Goal: Information Seeking & Learning: Find specific fact

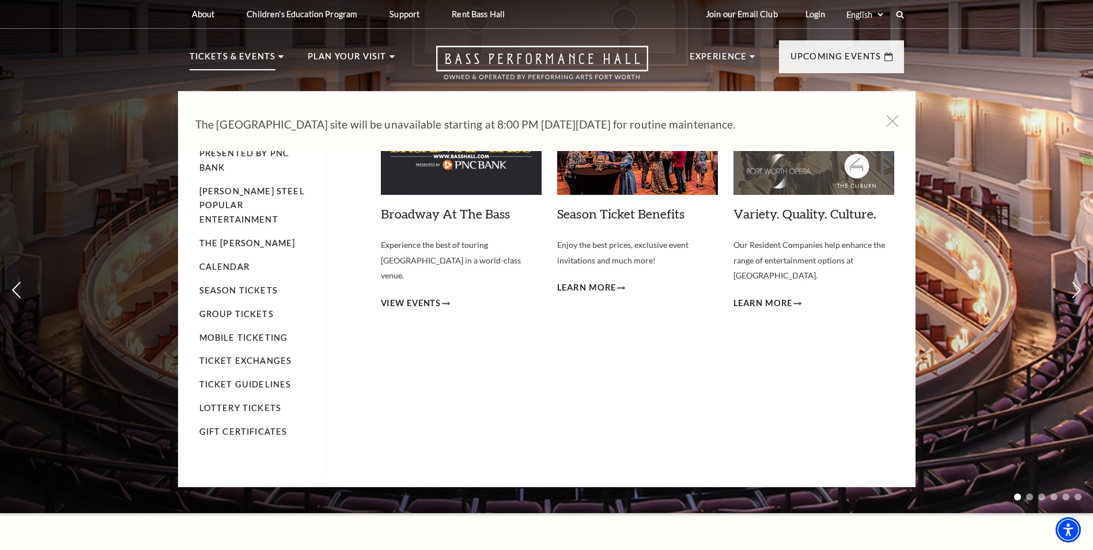
click at [236, 55] on p "Tickets & Events" at bounding box center [233, 60] width 86 height 21
click at [222, 262] on link "Calendar" at bounding box center [224, 267] width 50 height 10
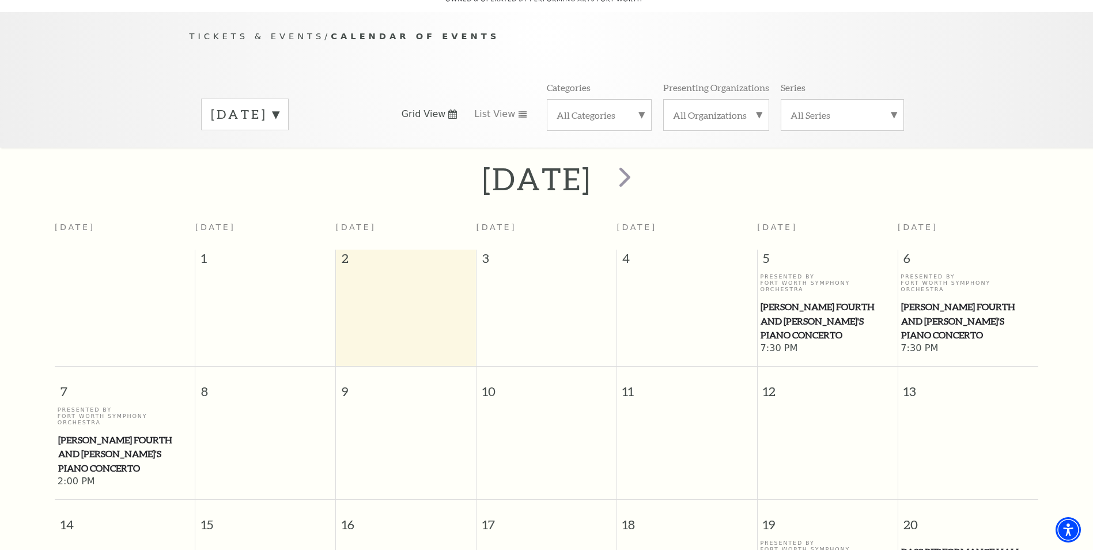
scroll to position [102, 0]
click at [279, 108] on label "September 2025" at bounding box center [245, 117] width 68 height 18
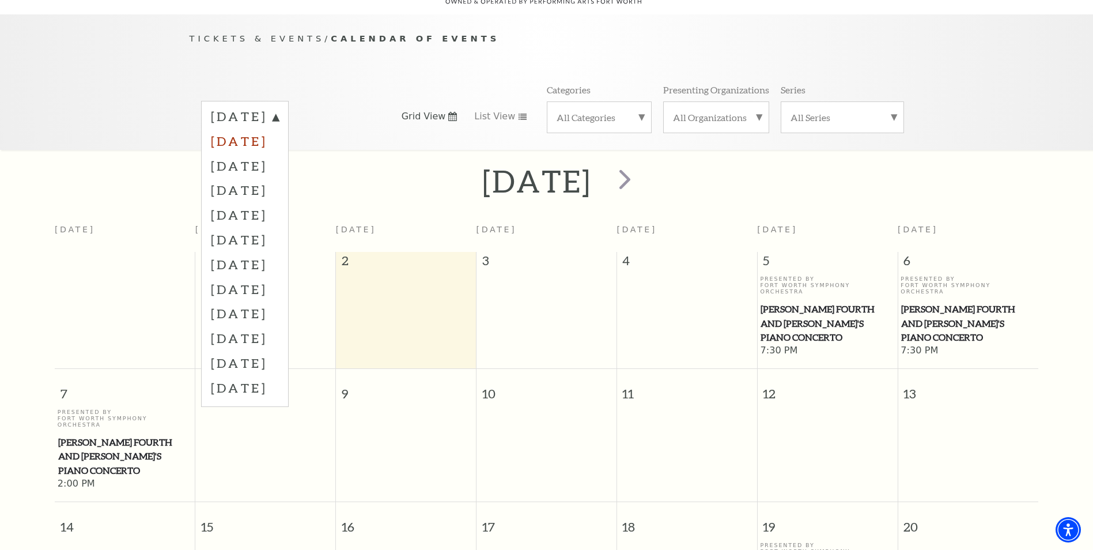
click at [279, 133] on label "October 2025" at bounding box center [245, 141] width 68 height 25
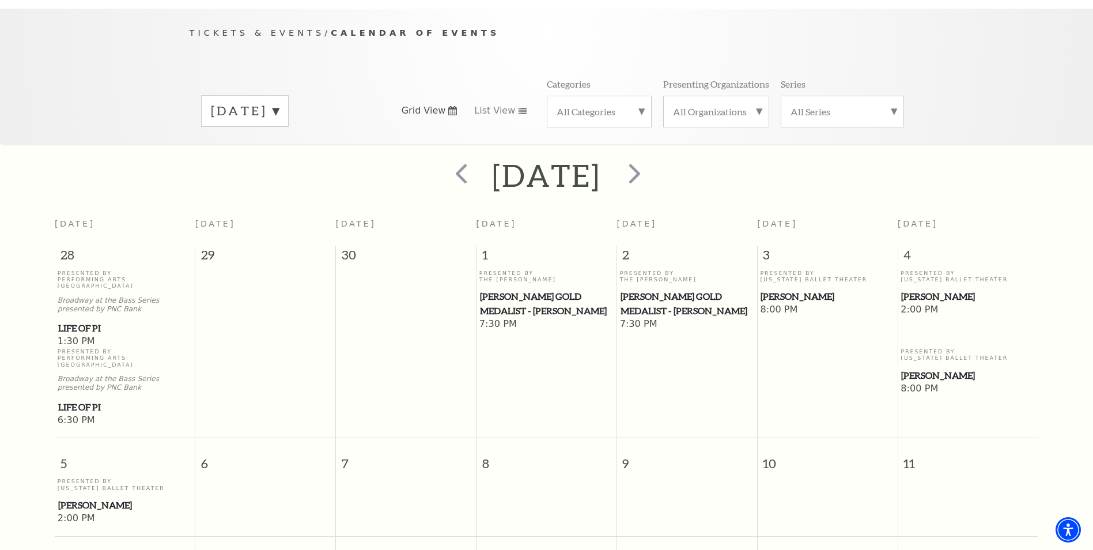
scroll to position [0, 0]
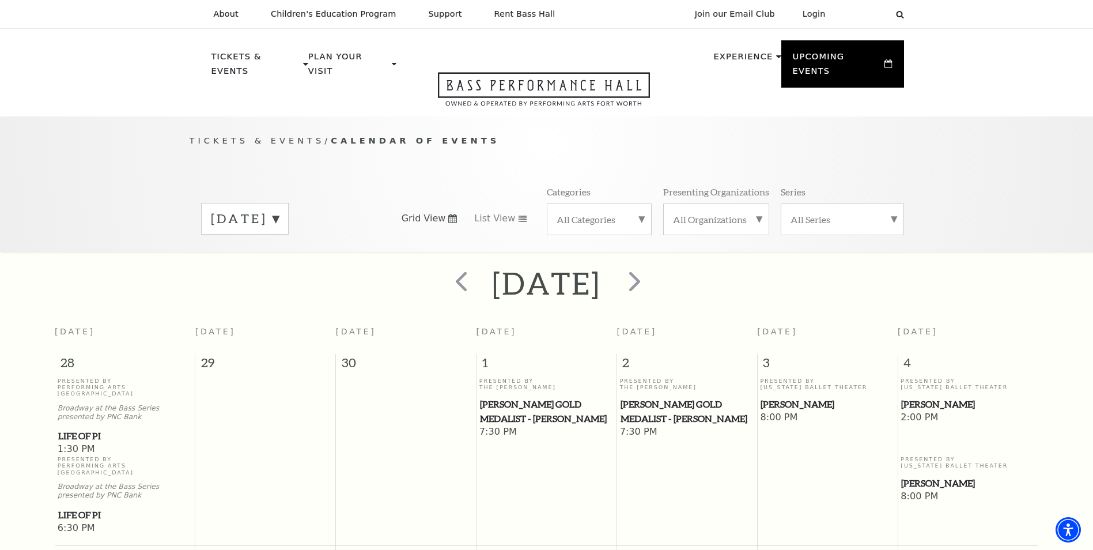
click at [279, 210] on label "October 2025" at bounding box center [245, 219] width 68 height 18
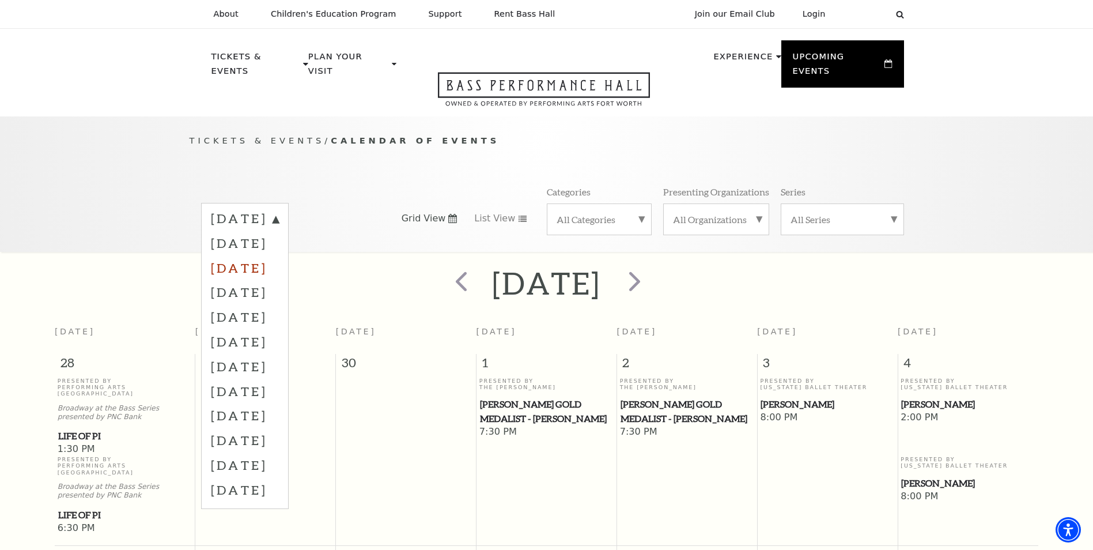
click at [277, 257] on label "November 2025" at bounding box center [245, 267] width 68 height 25
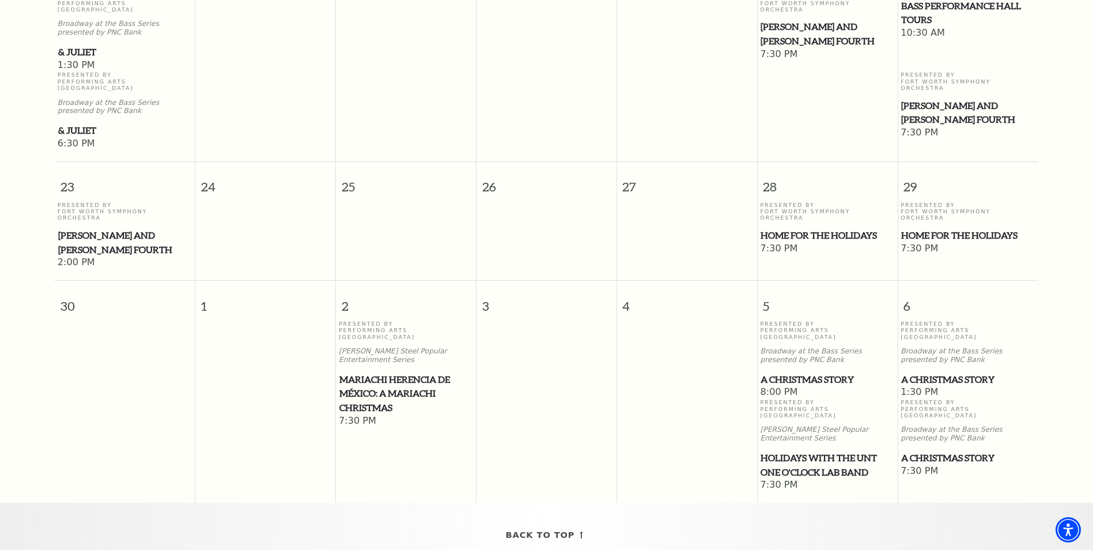
scroll to position [1024, 0]
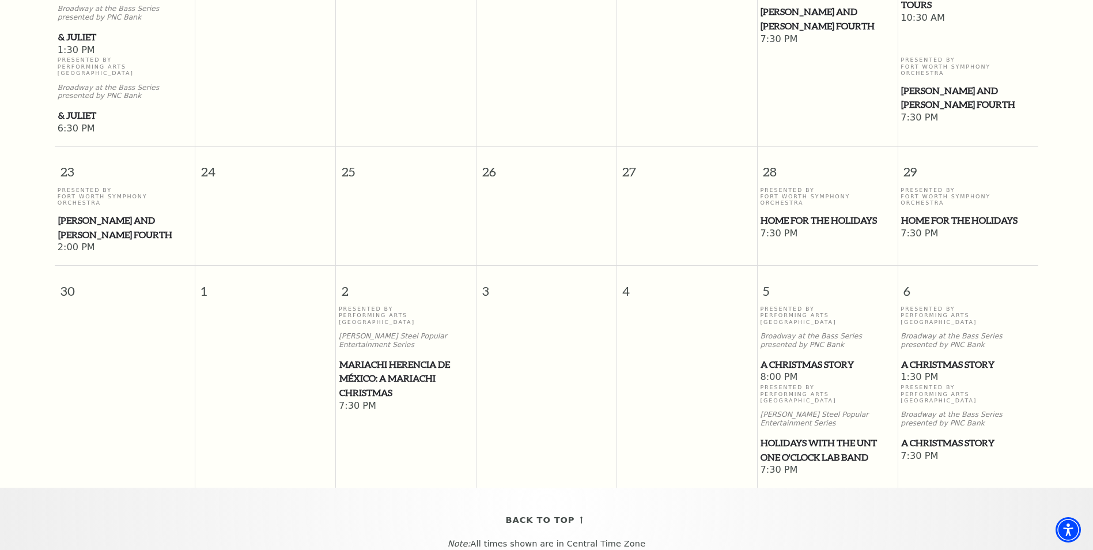
drag, startPoint x: 397, startPoint y: 299, endPoint x: 286, endPoint y: 393, distance: 145.1
click at [286, 393] on td at bounding box center [265, 390] width 141 height 171
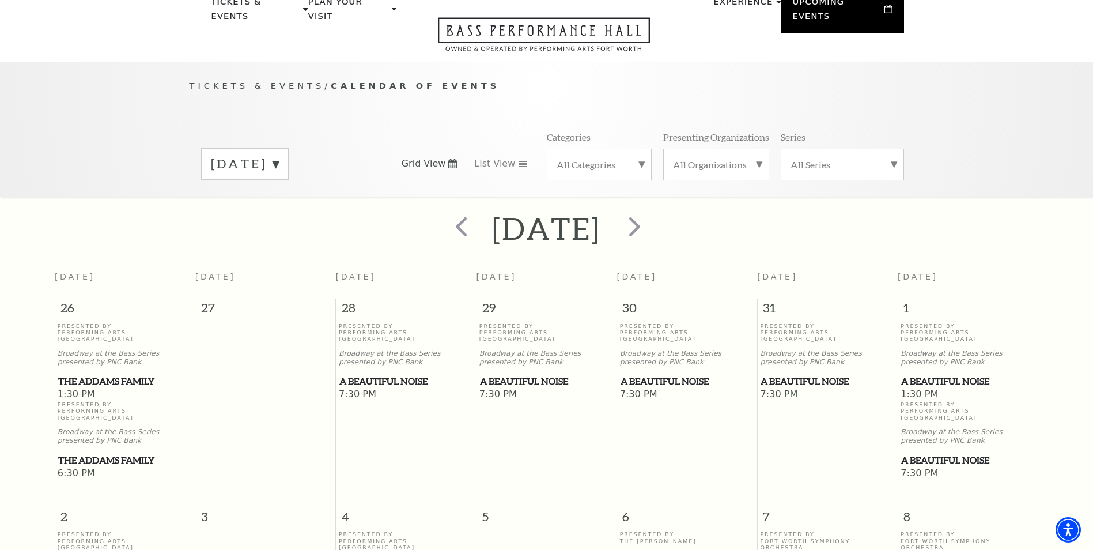
scroll to position [0, 0]
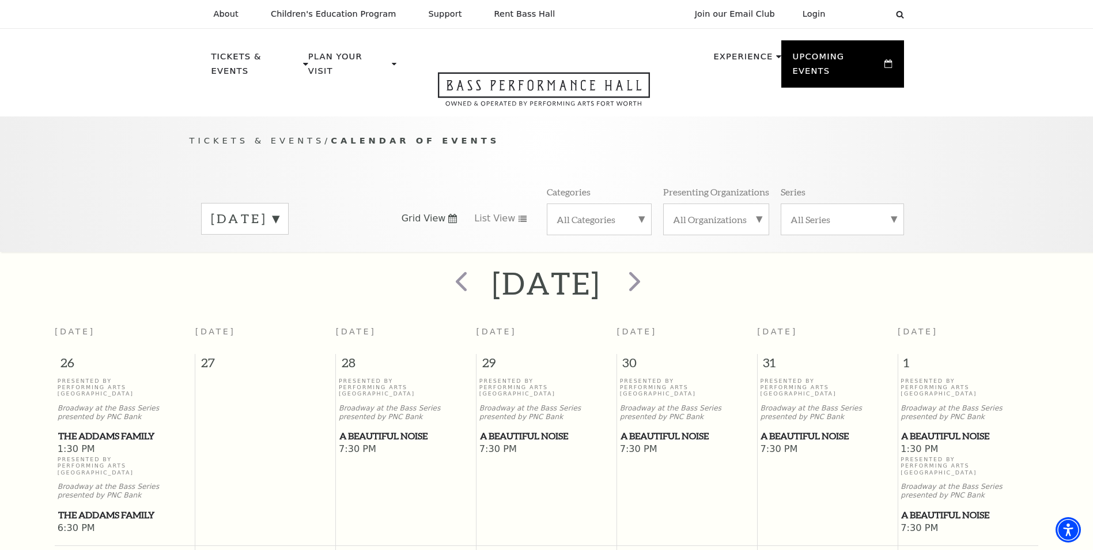
click at [279, 210] on label "November 2025" at bounding box center [245, 219] width 68 height 18
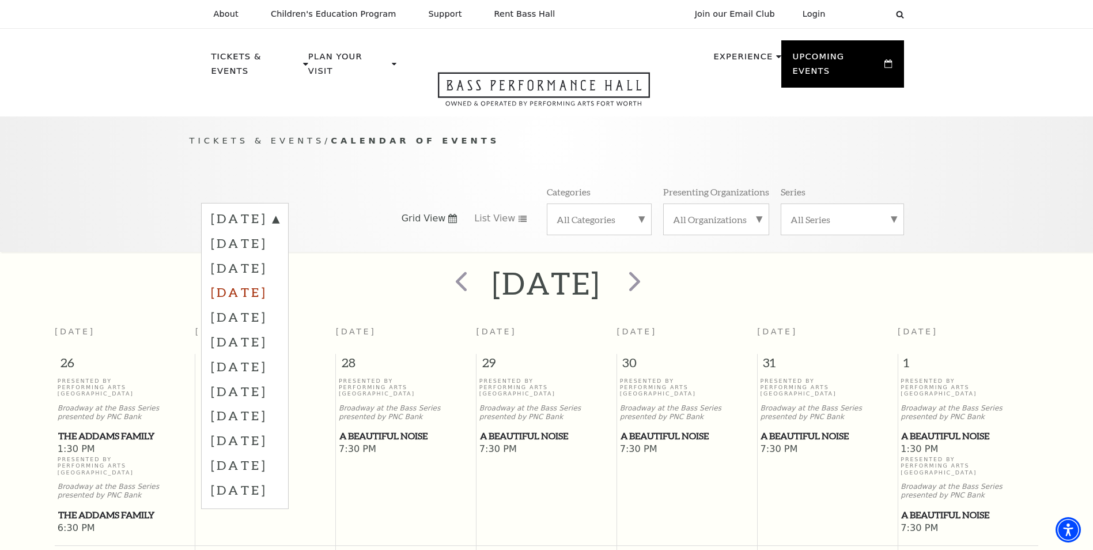
click at [253, 280] on label "December 2025" at bounding box center [245, 292] width 68 height 25
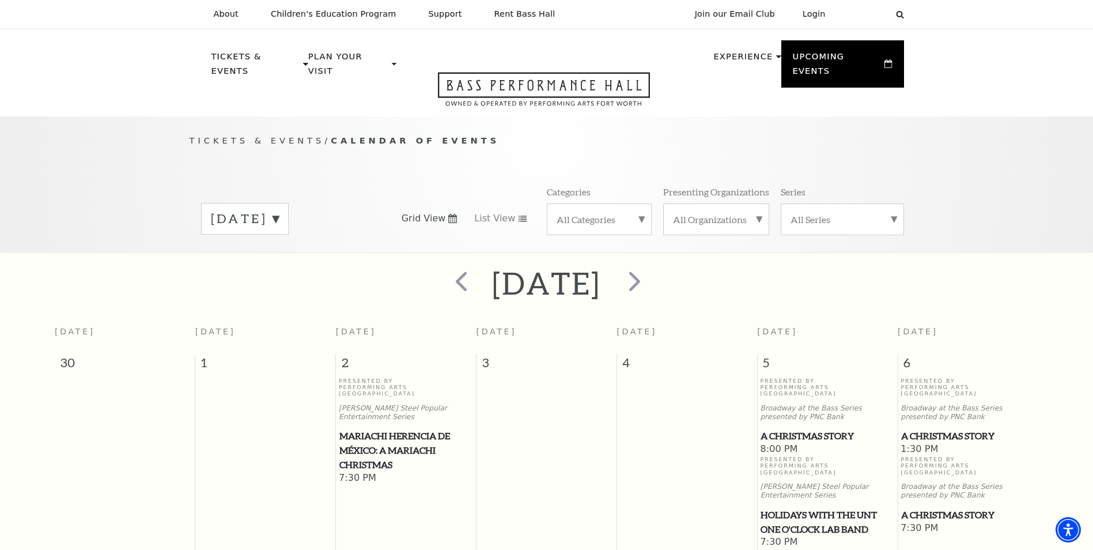
click at [279, 210] on label "December 2025" at bounding box center [245, 219] width 68 height 18
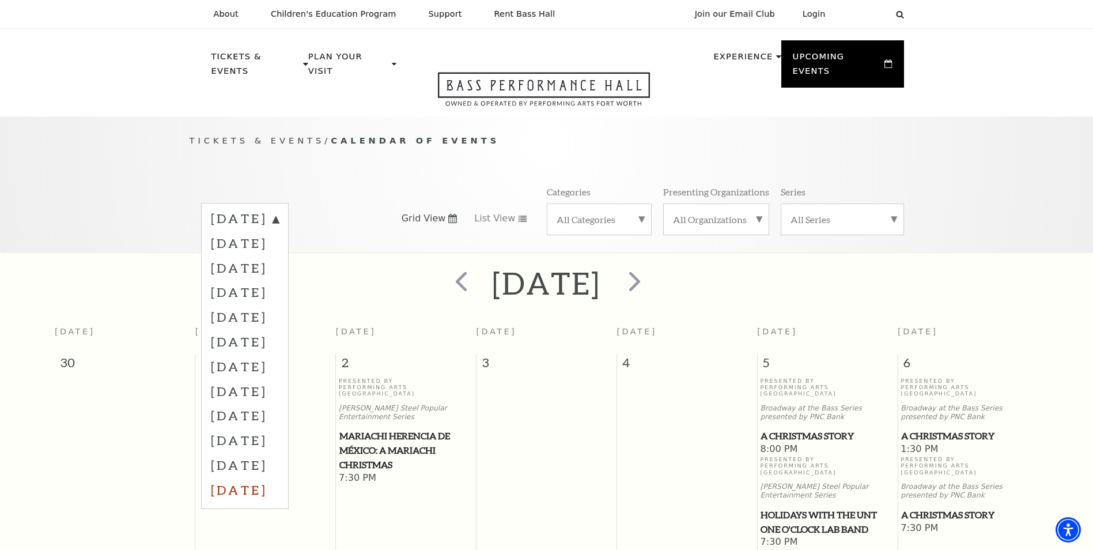
click at [239, 477] on label "August 2026" at bounding box center [245, 489] width 68 height 25
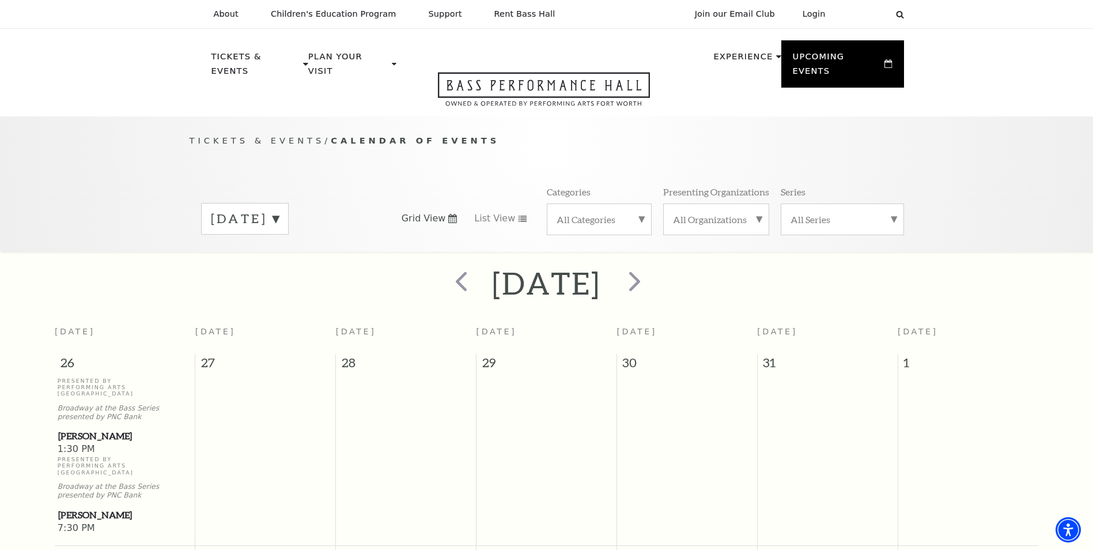
click at [279, 210] on label "August 2026" at bounding box center [245, 219] width 68 height 18
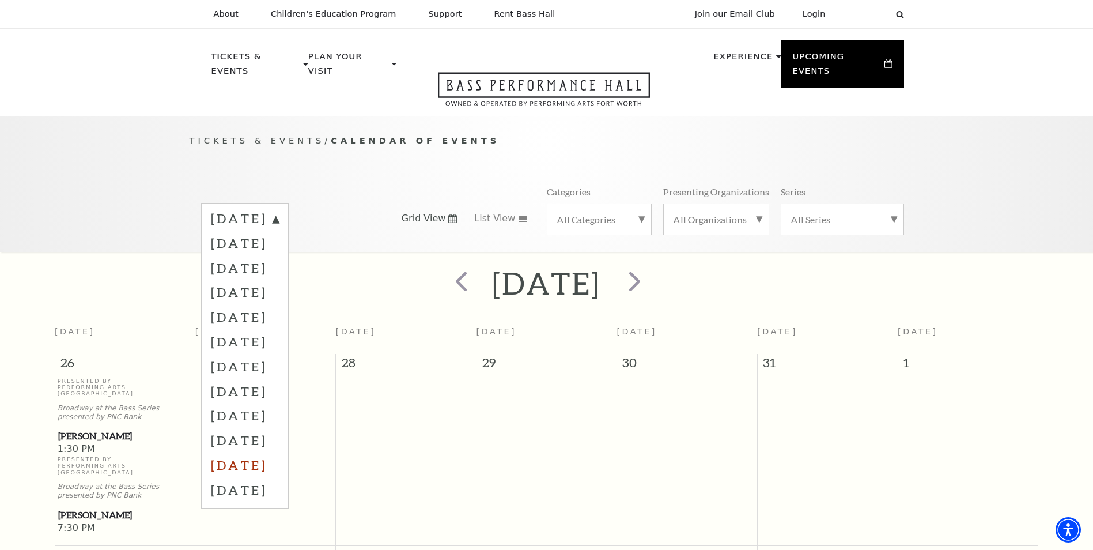
click at [255, 452] on label "July 2026" at bounding box center [245, 464] width 68 height 25
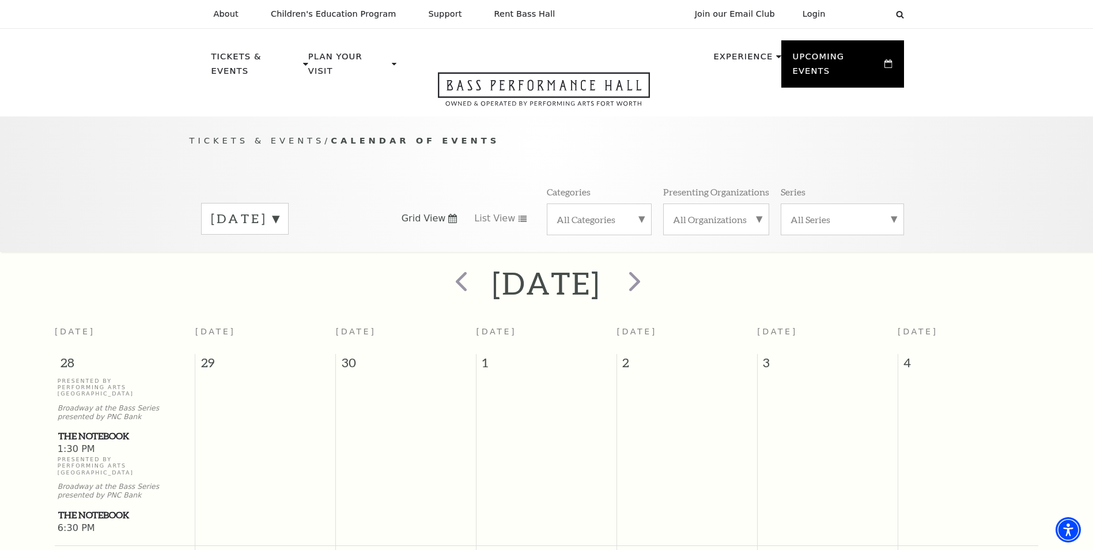
click at [220, 203] on div "July 2026" at bounding box center [245, 219] width 88 height 32
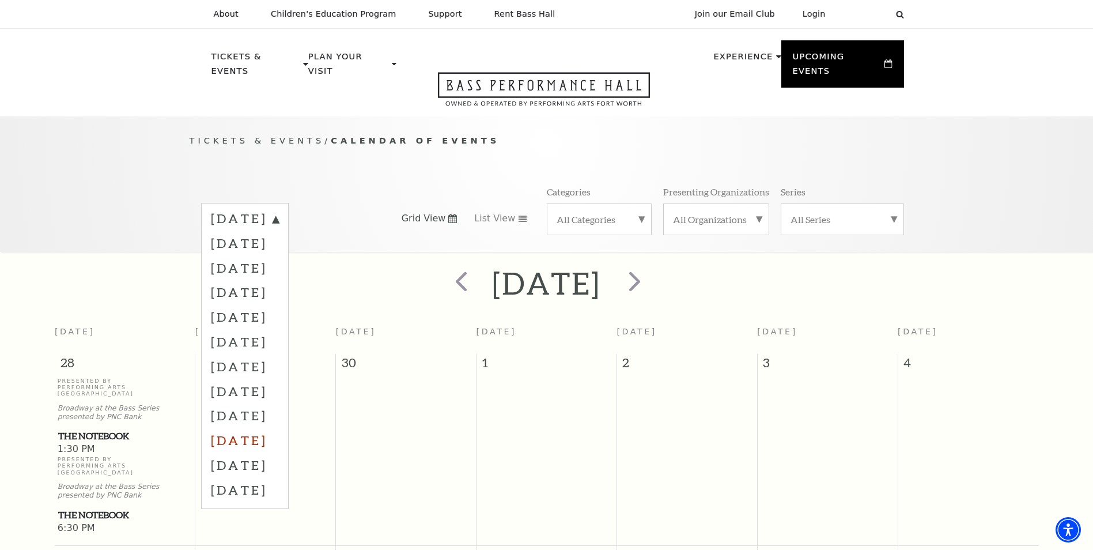
click at [243, 430] on label "June 2026" at bounding box center [245, 440] width 68 height 25
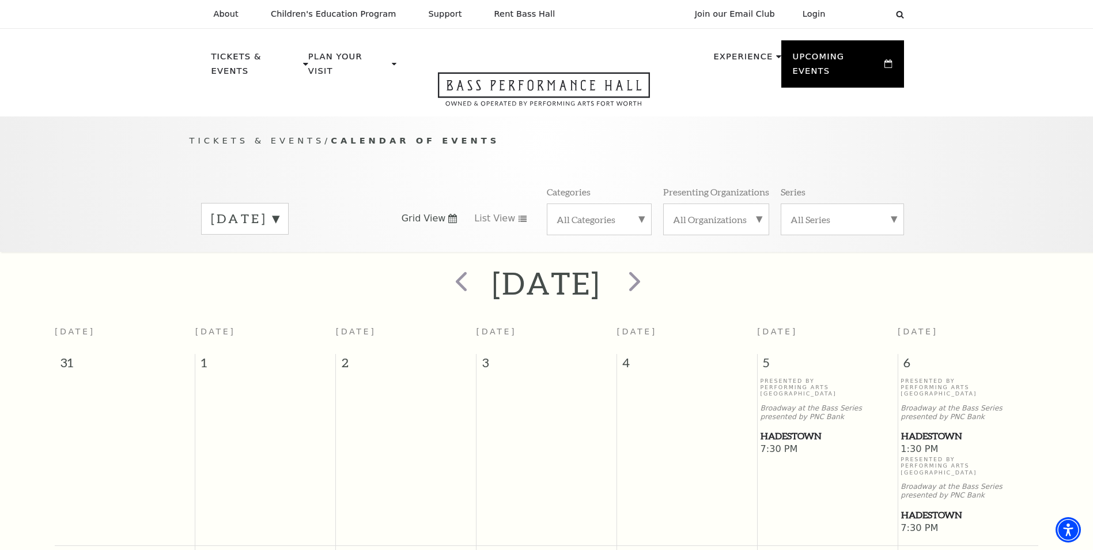
click at [260, 210] on label "June 2026" at bounding box center [245, 219] width 68 height 18
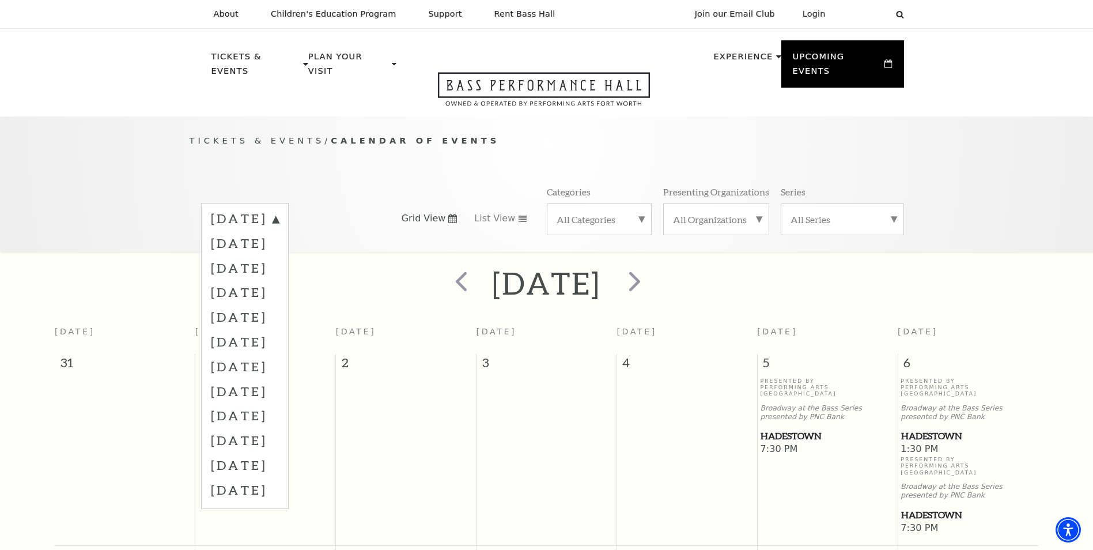
click at [256, 403] on label "May 2026" at bounding box center [245, 415] width 68 height 25
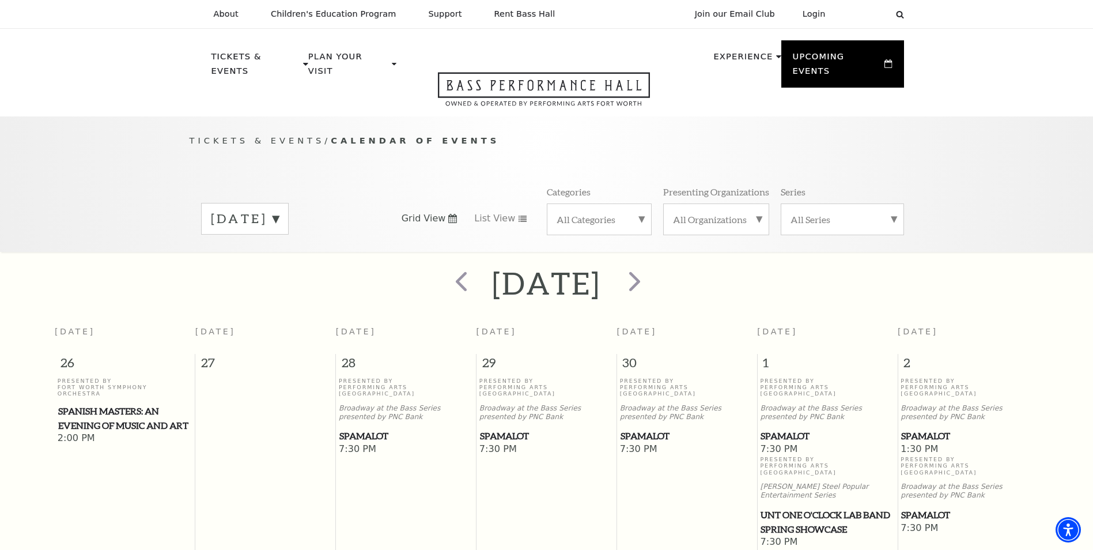
click at [230, 212] on label "May 2026" at bounding box center [245, 219] width 68 height 18
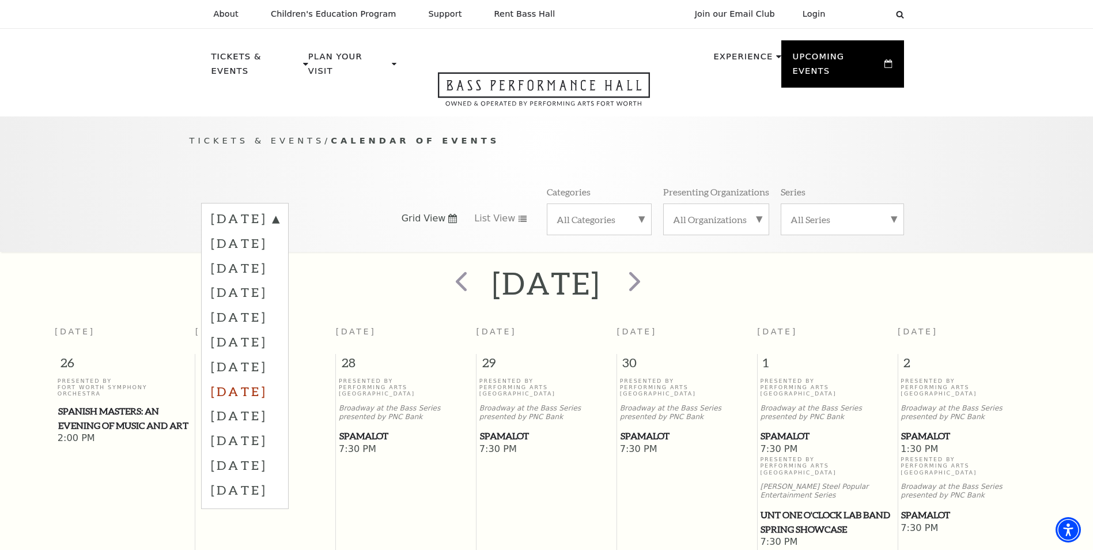
click at [257, 379] on label "April 2026" at bounding box center [245, 391] width 68 height 25
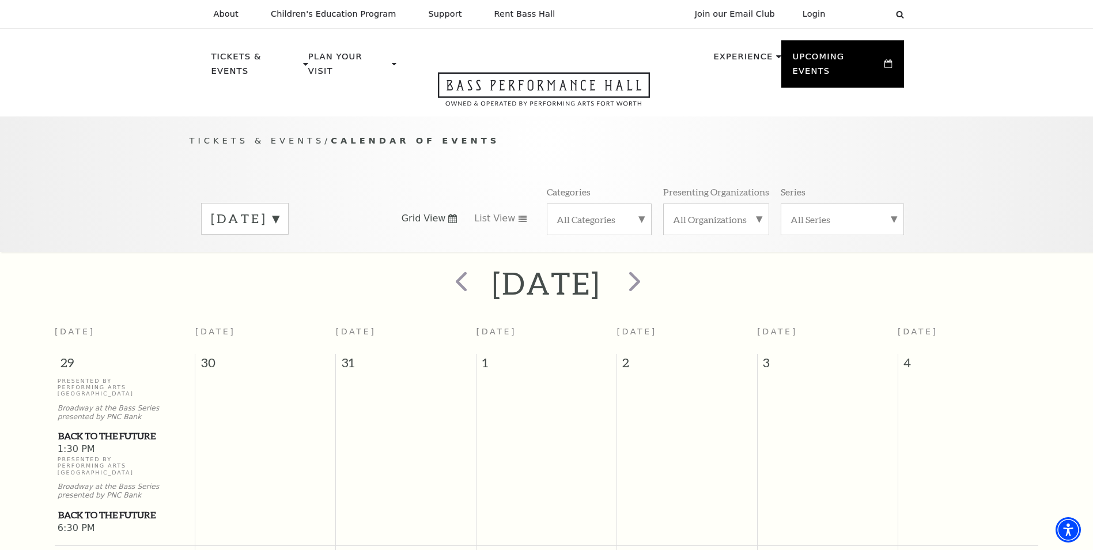
click at [256, 210] on label "April 2026" at bounding box center [245, 219] width 68 height 18
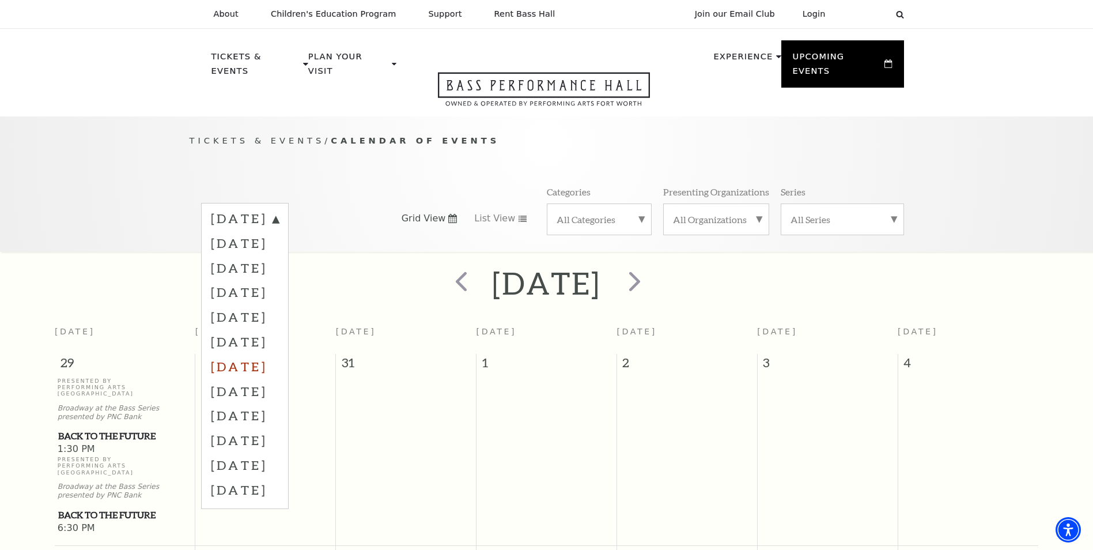
click at [263, 354] on label "March 2026" at bounding box center [245, 366] width 68 height 25
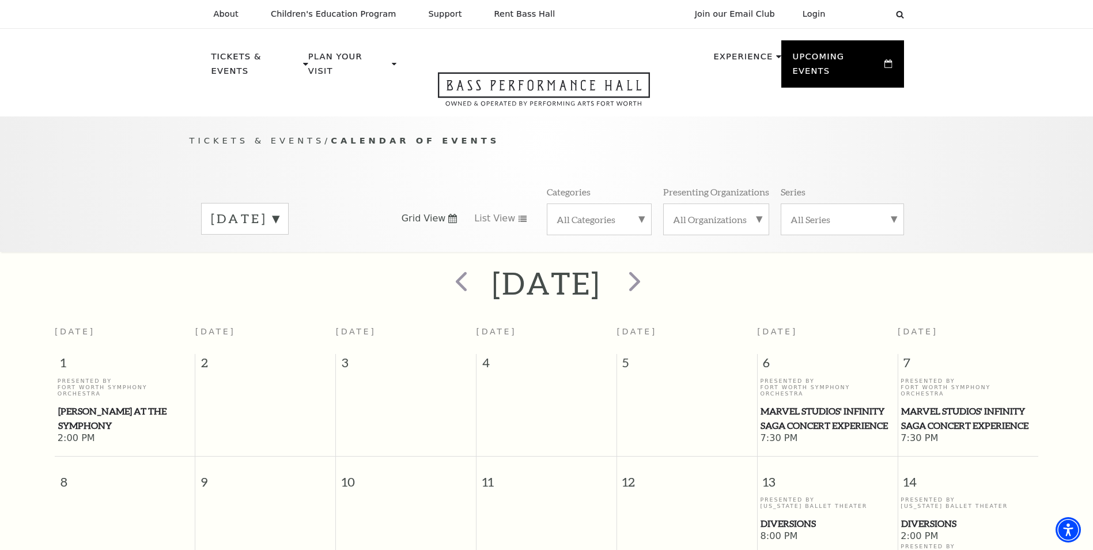
click at [272, 210] on label "March 2026" at bounding box center [245, 219] width 68 height 18
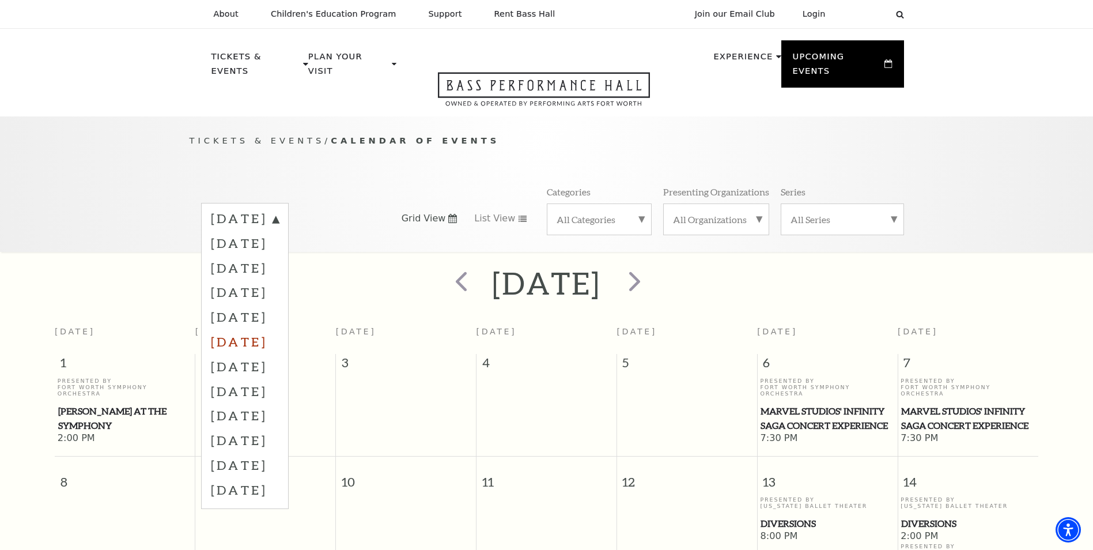
click at [272, 335] on label "February 2026" at bounding box center [245, 341] width 68 height 25
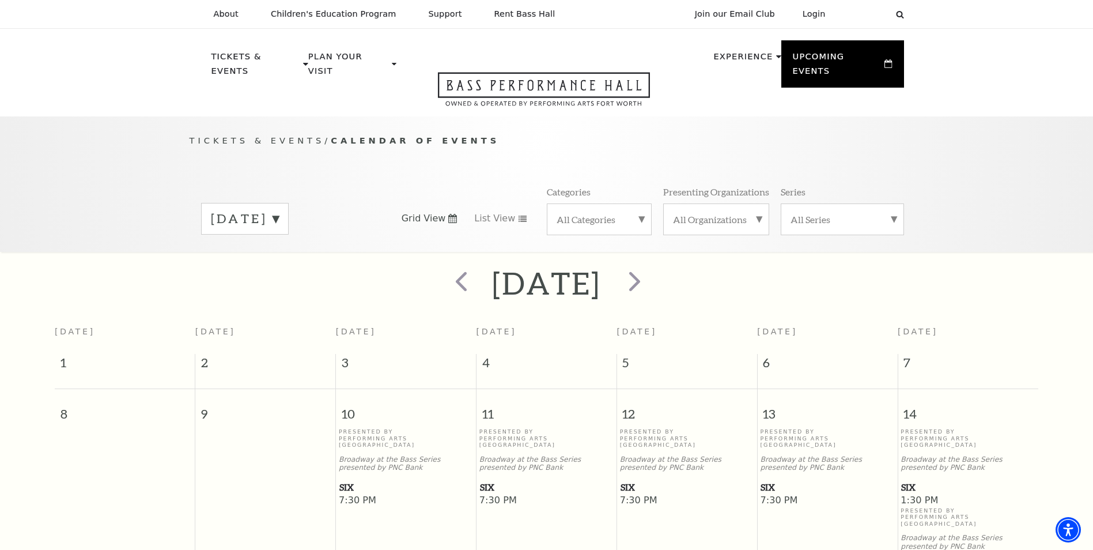
click at [250, 210] on label "February 2026" at bounding box center [245, 219] width 68 height 18
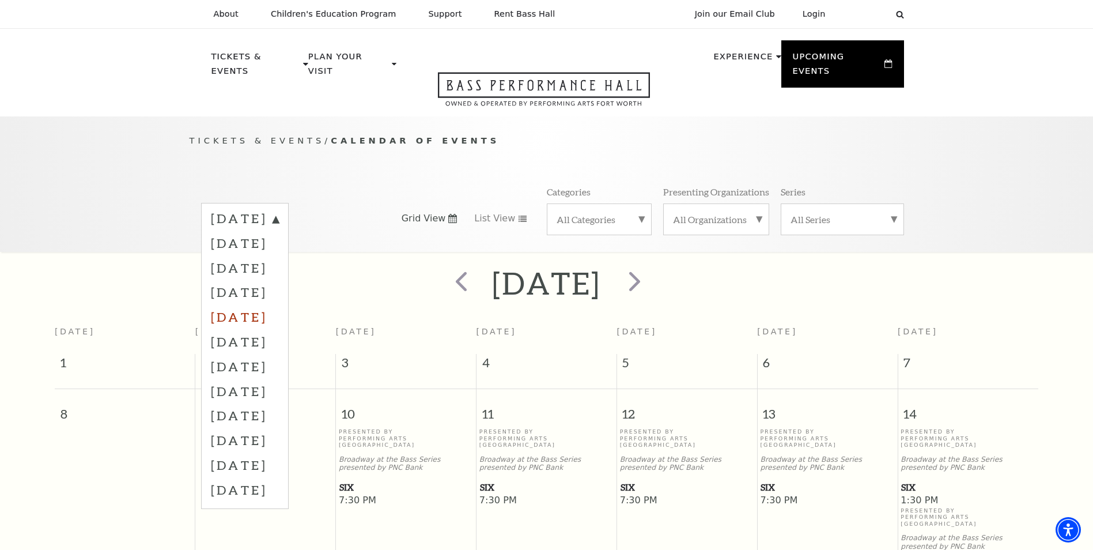
click at [256, 304] on label "January 2026" at bounding box center [245, 316] width 68 height 25
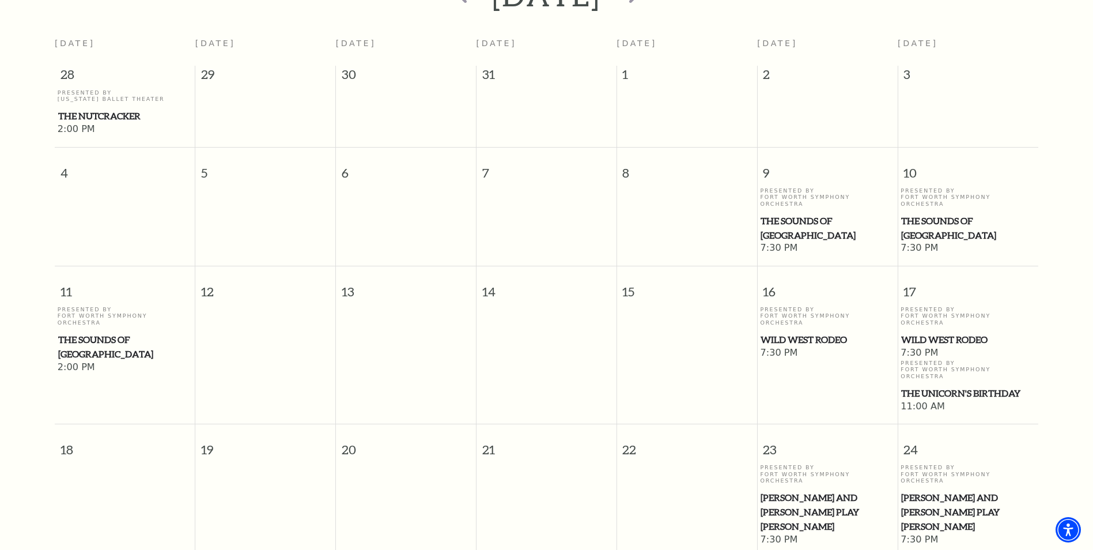
scroll to position [102, 0]
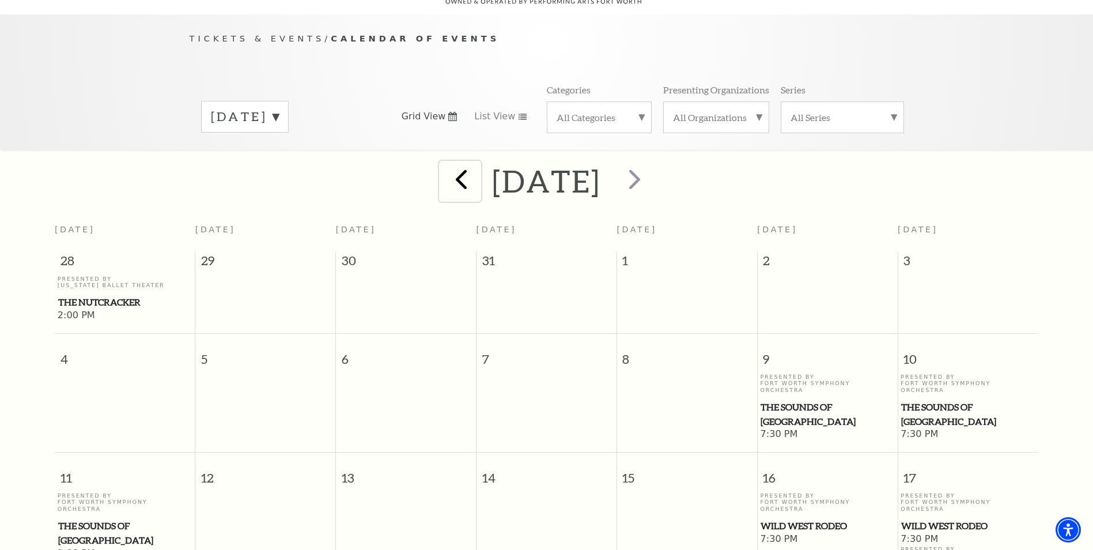
click at [445, 169] on span "prev" at bounding box center [461, 179] width 33 height 33
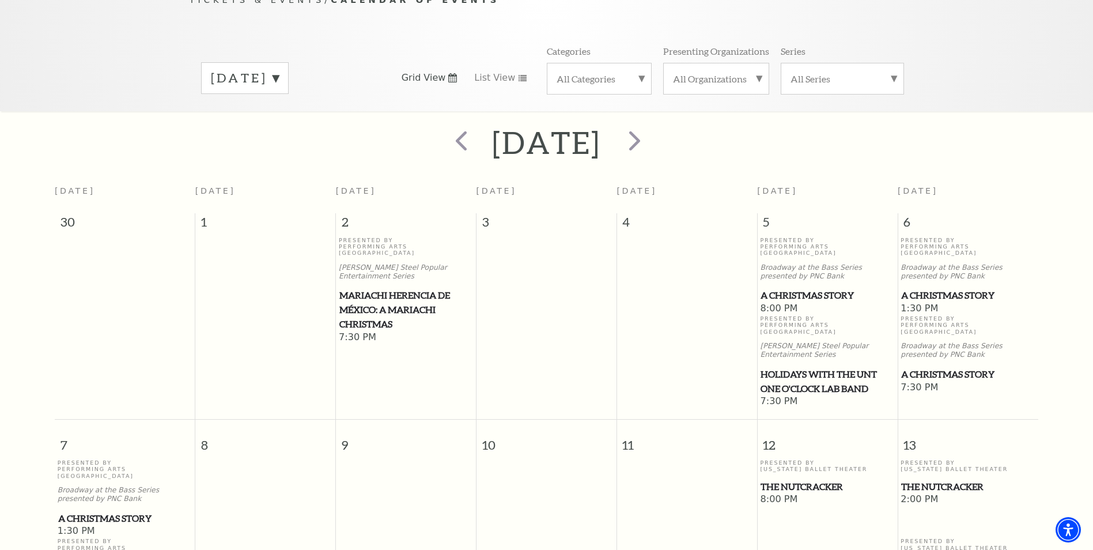
scroll to position [44, 0]
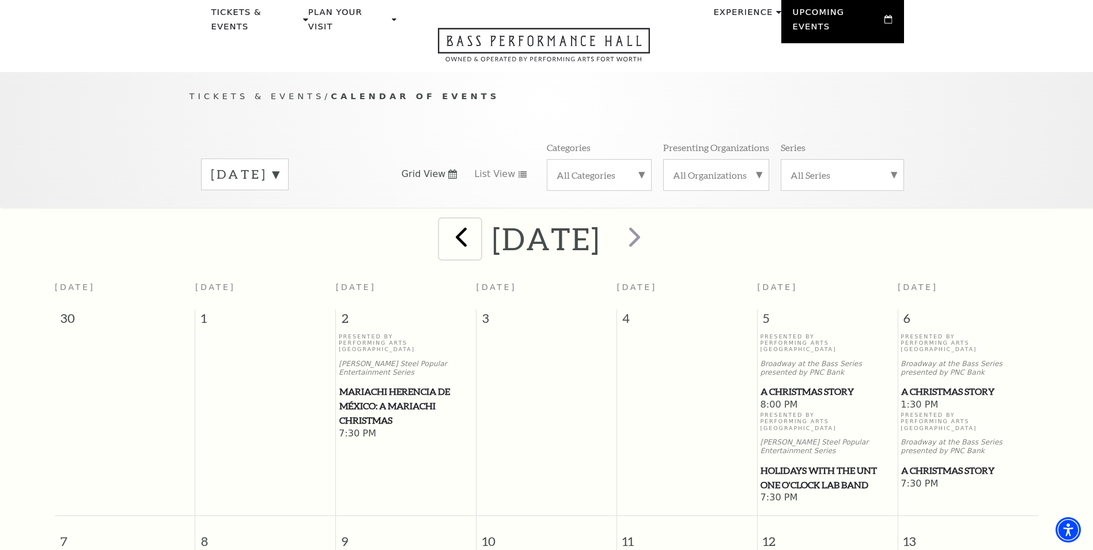
click at [445, 227] on span "prev" at bounding box center [461, 236] width 33 height 33
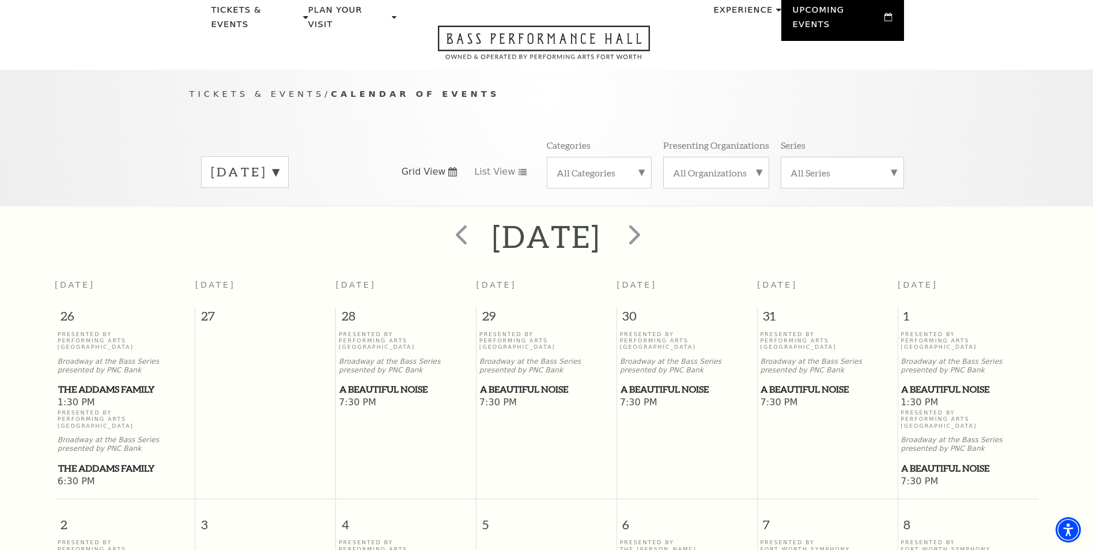
scroll to position [0, 0]
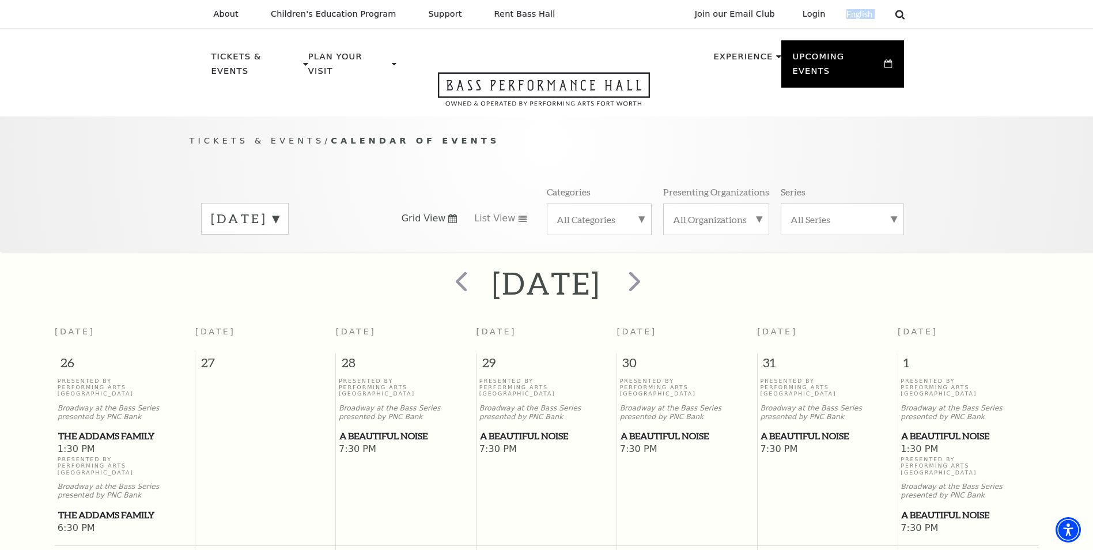
click at [902, 16] on icon at bounding box center [900, 14] width 10 height 10
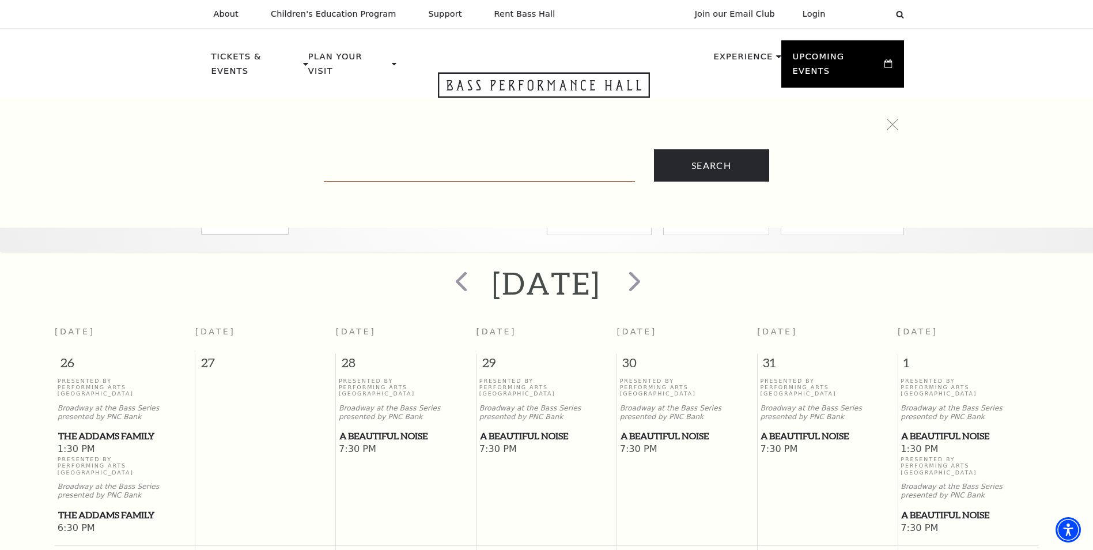
click at [522, 165] on input "Text field" at bounding box center [479, 170] width 311 height 24
type input "e"
type input "wicked"
click at [654, 149] on input "Search" at bounding box center [711, 165] width 115 height 32
